Goal: Feedback & Contribution: Submit feedback/report problem

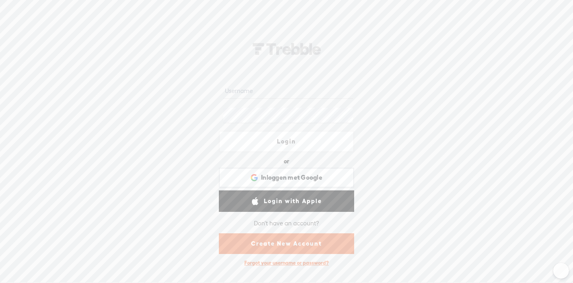
scroll to position [0, 0]
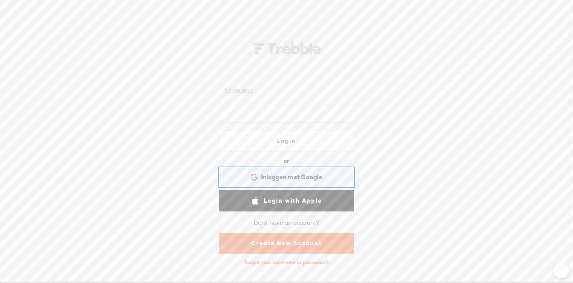
click at [291, 178] on span "Inloggen met Google" at bounding box center [291, 177] width 61 height 8
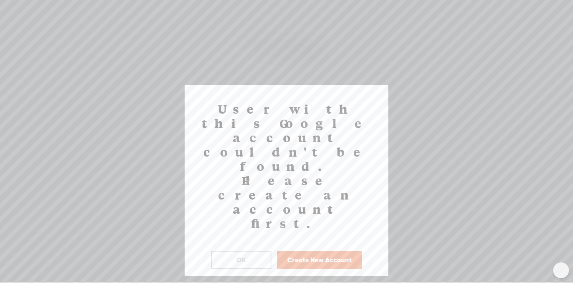
click at [238, 251] on button "OK" at bounding box center [241, 260] width 60 height 18
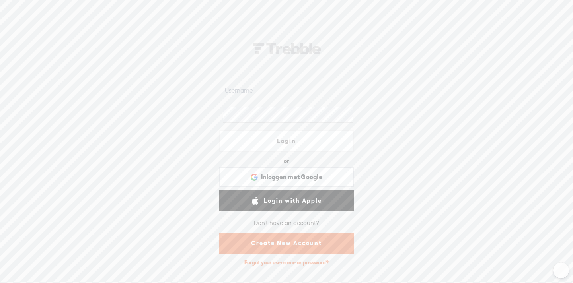
click at [287, 248] on link "Create New Account" at bounding box center [286, 243] width 135 height 21
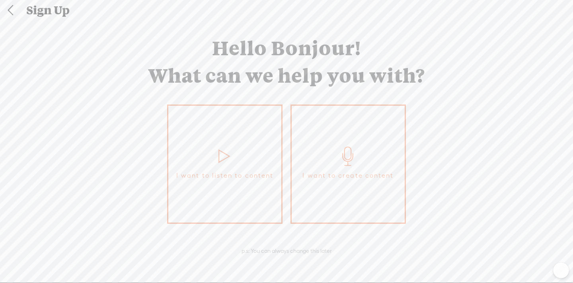
click at [334, 178] on span "I want to create content" at bounding box center [347, 176] width 91 height 12
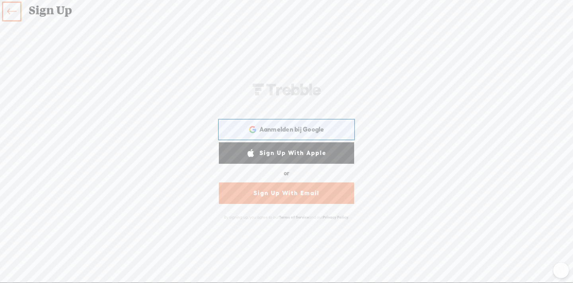
click at [281, 128] on span "Aanmelden bij Google" at bounding box center [291, 129] width 65 height 8
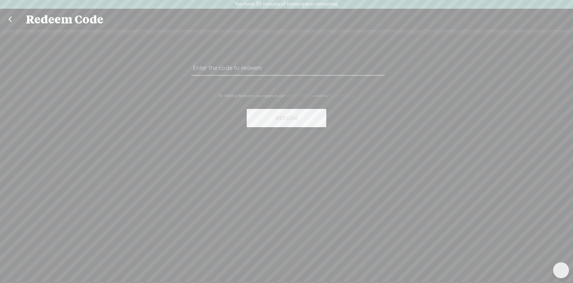
click at [222, 71] on input "text" at bounding box center [287, 68] width 193 height 16
paste input "MHRM-BY9C-TAVW-KFPA-0823"
type input "MHRM-BY9C-TAVW-KFPA-0823"
click at [293, 120] on button "Redeem" at bounding box center [287, 118] width 80 height 18
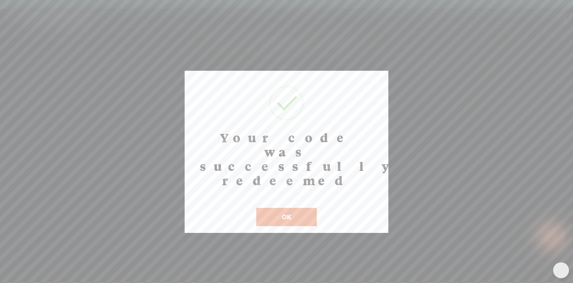
click at [287, 208] on button "OK" at bounding box center [286, 217] width 60 height 18
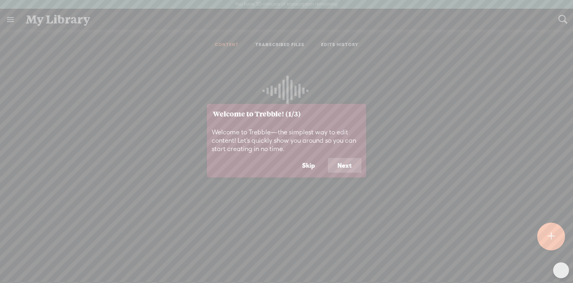
click at [10, 17] on icon at bounding box center [286, 141] width 573 height 283
click at [347, 165] on button "Next" at bounding box center [344, 165] width 33 height 15
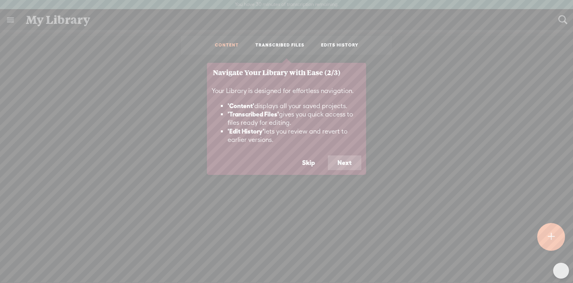
click at [343, 158] on button "Next" at bounding box center [344, 163] width 33 height 15
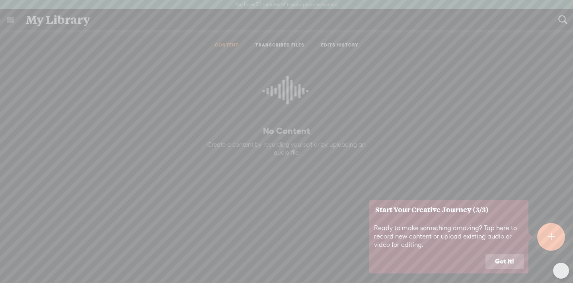
click at [506, 260] on button "Got it!" at bounding box center [505, 261] width 38 height 15
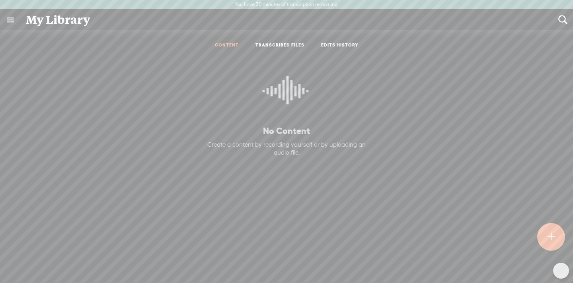
click at [13, 18] on link at bounding box center [10, 20] width 21 height 21
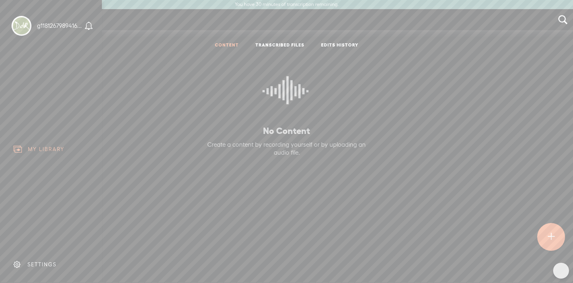
click at [37, 265] on div "SETTINGS" at bounding box center [41, 264] width 29 height 7
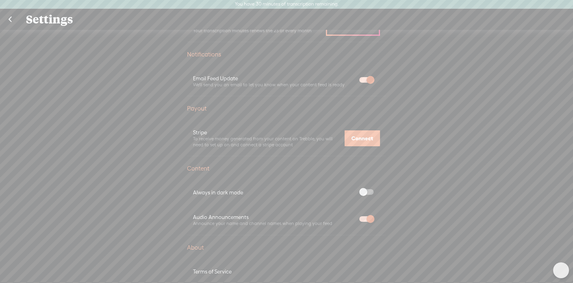
scroll to position [249, 0]
click at [370, 188] on span at bounding box center [366, 190] width 14 height 6
click at [363, 188] on span at bounding box center [366, 190] width 14 height 6
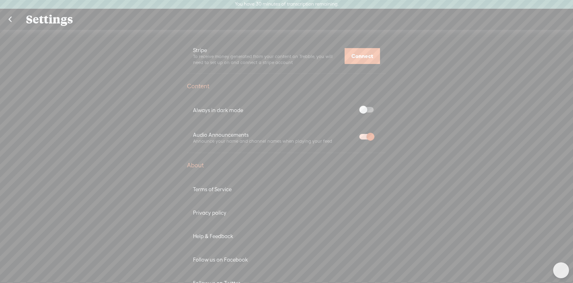
scroll to position [332, 0]
click at [217, 105] on div "Always in dark mode" at bounding box center [273, 107] width 160 height 7
click at [370, 105] on span at bounding box center [366, 107] width 14 height 6
click at [362, 106] on span at bounding box center [366, 107] width 14 height 6
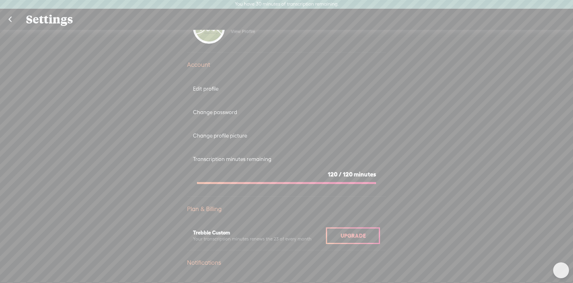
scroll to position [0, 0]
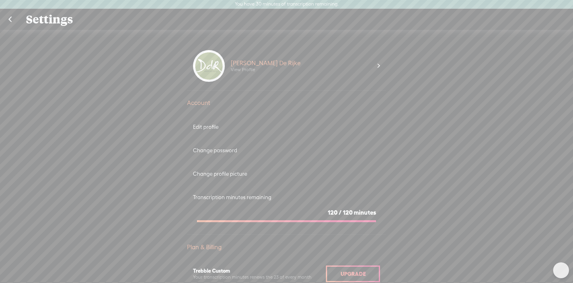
click at [377, 63] on div "[PERSON_NAME] De Rijke View Profile" at bounding box center [301, 66] width 153 height 32
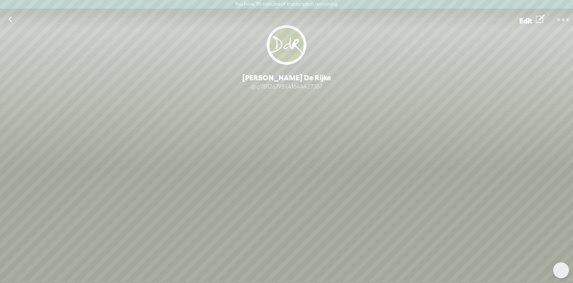
click at [560, 16] on t at bounding box center [563, 19] width 11 height 11
click at [10, 18] on link at bounding box center [10, 19] width 20 height 21
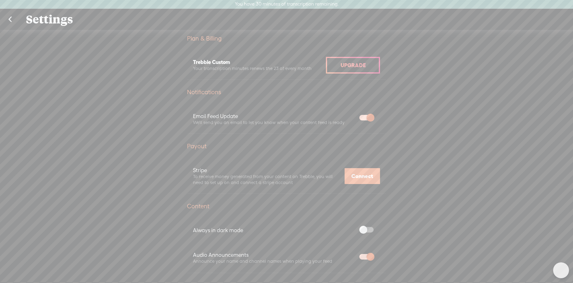
scroll to position [221, 0]
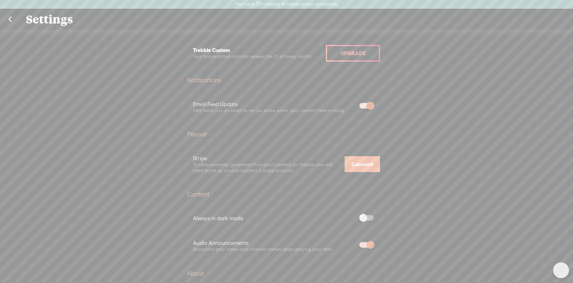
click at [10, 19] on link at bounding box center [10, 19] width 20 height 21
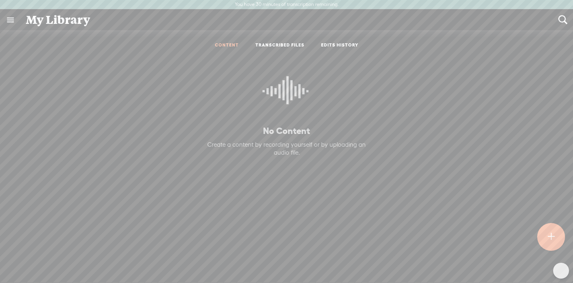
scroll to position [6, 0]
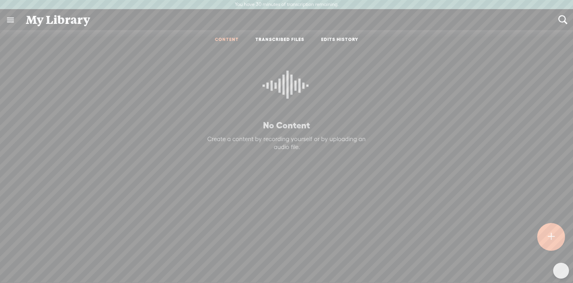
click at [10, 17] on link at bounding box center [10, 20] width 21 height 21
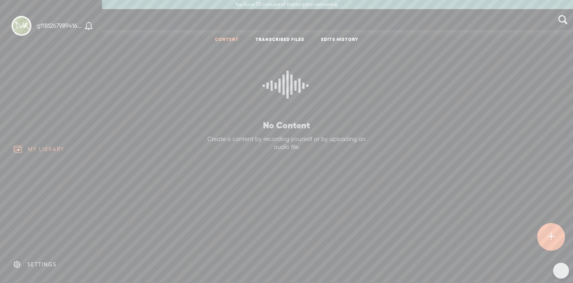
click at [88, 25] on icon at bounding box center [88, 25] width 9 height 9
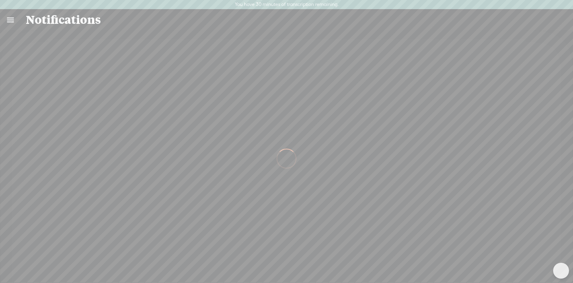
scroll to position [0, 0]
click at [10, 20] on link at bounding box center [10, 19] width 21 height 21
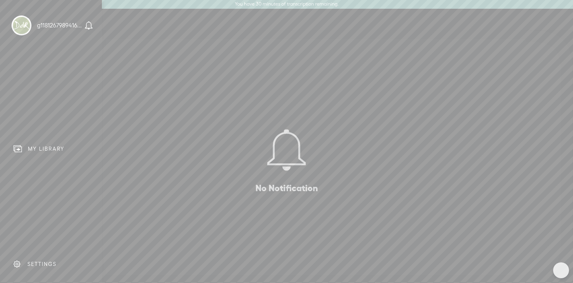
click at [31, 266] on div "SETTINGS" at bounding box center [41, 264] width 29 height 7
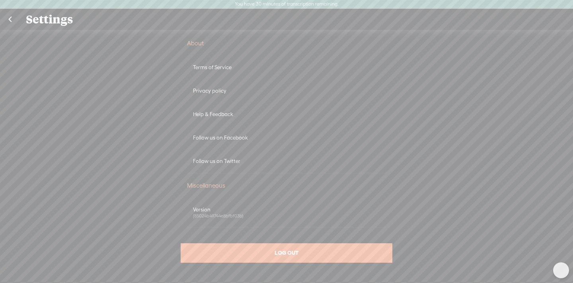
scroll to position [441, 0]
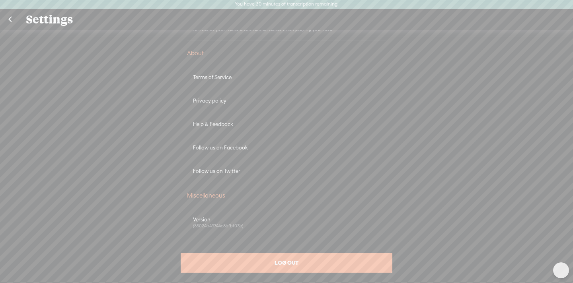
click at [224, 124] on div "Help & Feedback" at bounding box center [286, 124] width 187 height 7
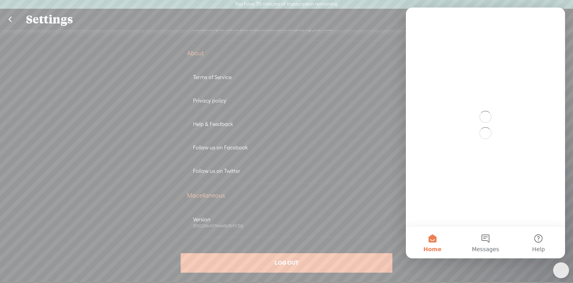
scroll to position [0, 0]
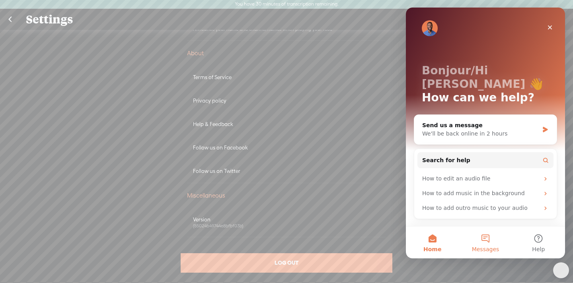
click at [484, 237] on button "Messages" at bounding box center [485, 243] width 53 height 32
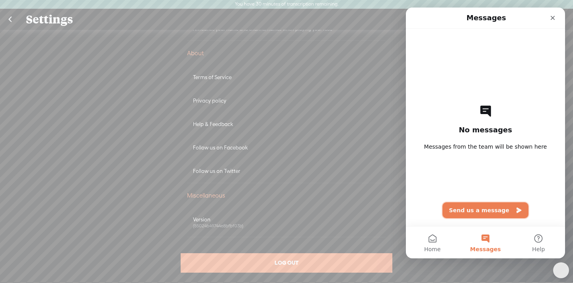
click at [488, 207] on button "Send us a message" at bounding box center [486, 211] width 86 height 16
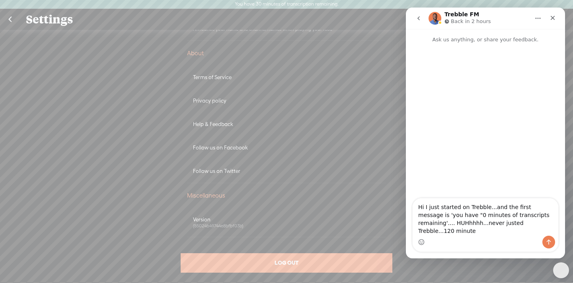
type textarea "Hi I just started on Trebble...and the first message is 'you have "0 minutes of…"
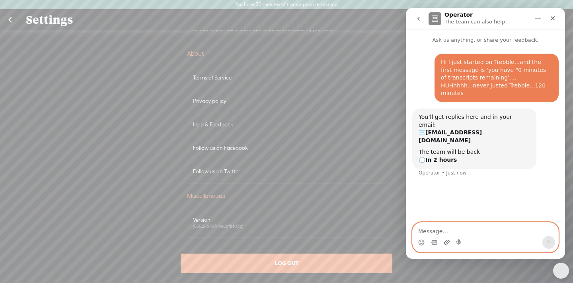
click at [447, 241] on icon "Upload attachment" at bounding box center [447, 242] width 6 height 4
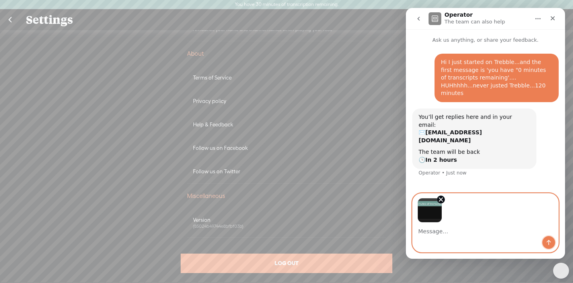
click at [548, 242] on icon "Send a message…" at bounding box center [549, 243] width 6 height 6
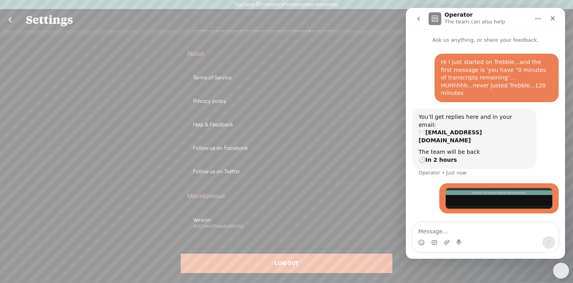
click at [10, 20] on link at bounding box center [10, 20] width 20 height 21
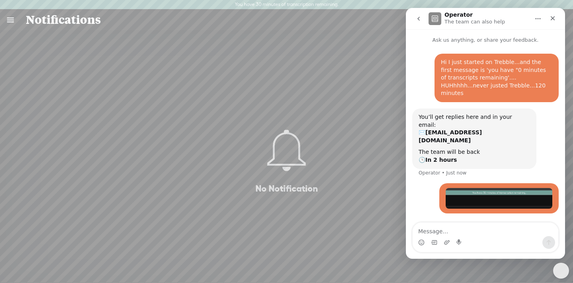
click at [11, 19] on link at bounding box center [10, 20] width 21 height 21
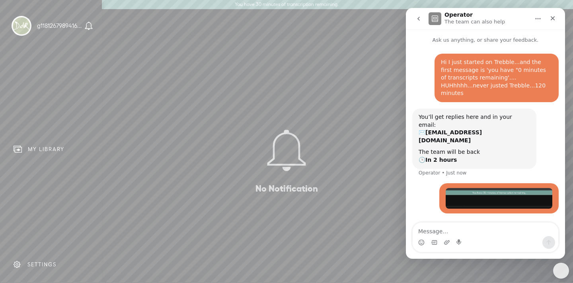
click at [26, 146] on div "MY LIBRARY" at bounding box center [51, 149] width 90 height 18
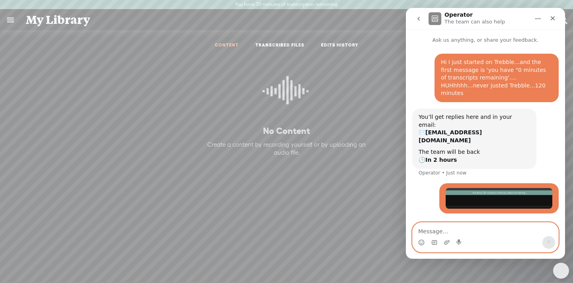
click at [438, 230] on textarea "Message…" at bounding box center [486, 230] width 146 height 14
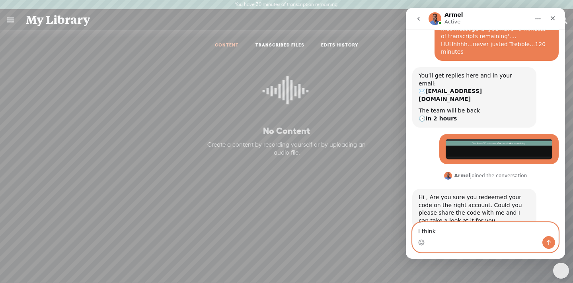
scroll to position [42, 0]
type textarea "I"
type textarea "YES"
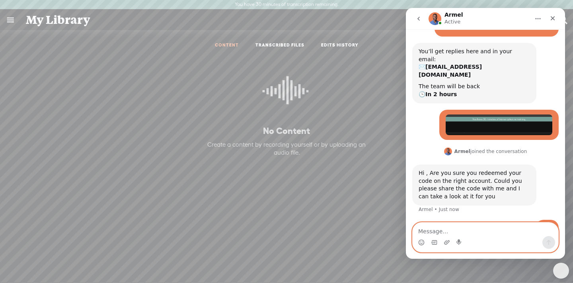
click at [437, 230] on textarea "Message…" at bounding box center [486, 230] width 146 height 14
paste textarea "MHRM-BY9C-TAVW-KFPA-0823"
type textarea "MHRM-BY9C-TAVW-KFPA-0823"
click at [547, 243] on icon "Send a message…" at bounding box center [549, 243] width 6 height 6
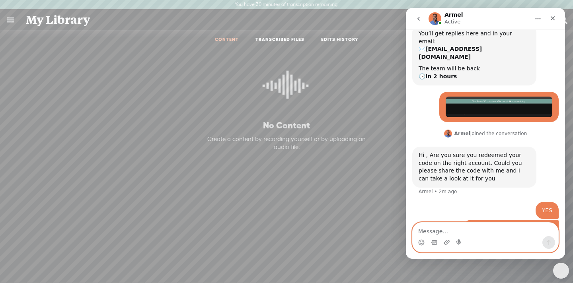
scroll to position [0, 0]
